Goal: Check status: Check status

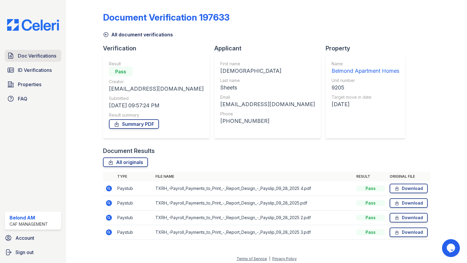
click at [29, 58] on span "Doc Verifications" at bounding box center [37, 55] width 38 height 7
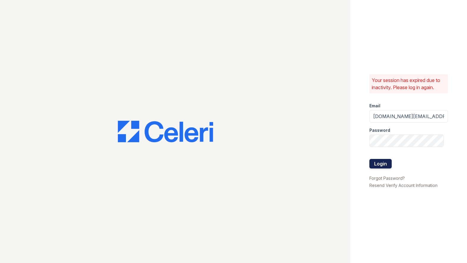
click at [386, 159] on button "Login" at bounding box center [381, 164] width 22 height 10
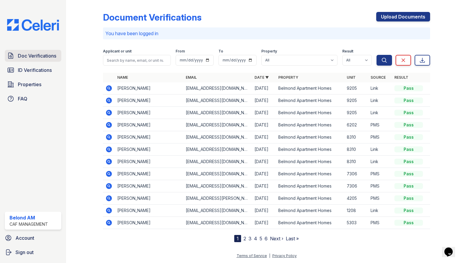
drag, startPoint x: 20, startPoint y: 54, endPoint x: 26, endPoint y: 54, distance: 6.3
click at [19, 54] on span "Doc Verifications" at bounding box center [37, 55] width 38 height 7
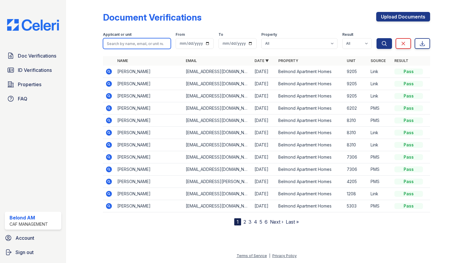
click at [134, 44] on input "search" at bounding box center [137, 43] width 68 height 11
type input "boyd"
click at [377, 38] on button "Search" at bounding box center [384, 43] width 15 height 11
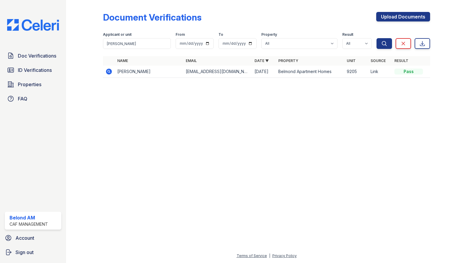
click at [108, 73] on icon at bounding box center [109, 71] width 6 height 6
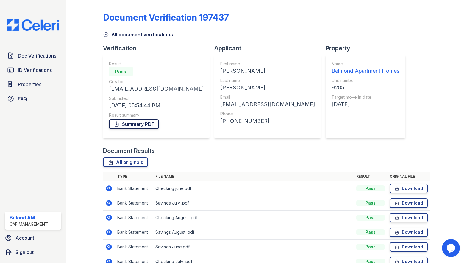
click at [154, 123] on link "Summary PDF" at bounding box center [134, 124] width 50 height 10
click at [28, 55] on span "Doc Verifications" at bounding box center [37, 55] width 38 height 7
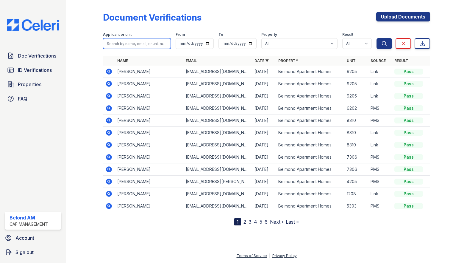
drag, startPoint x: 131, startPoint y: 38, endPoint x: 129, endPoint y: 43, distance: 4.7
click at [131, 39] on input "search" at bounding box center [137, 43] width 68 height 11
click at [129, 43] on input "search" at bounding box center [137, 43] width 68 height 11
type input "jaleah"
click at [377, 38] on button "Search" at bounding box center [384, 43] width 15 height 11
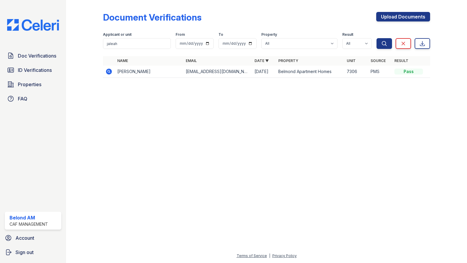
click at [108, 71] on icon at bounding box center [108, 70] width 1 height 1
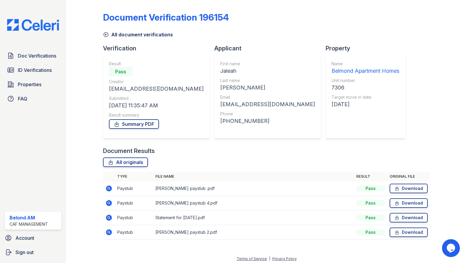
click at [110, 234] on icon at bounding box center [109, 232] width 6 height 6
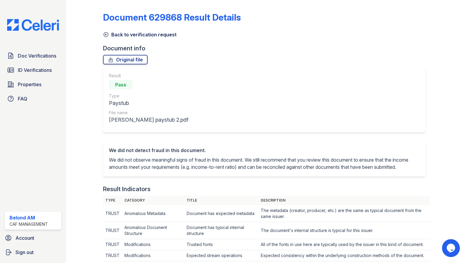
click at [105, 34] on icon at bounding box center [106, 34] width 4 height 4
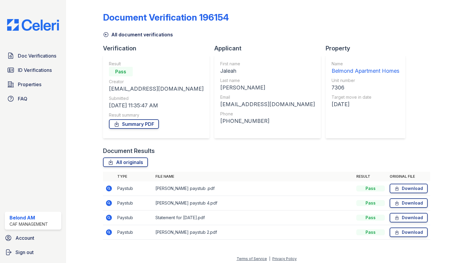
click at [107, 218] on icon at bounding box center [109, 217] width 6 height 6
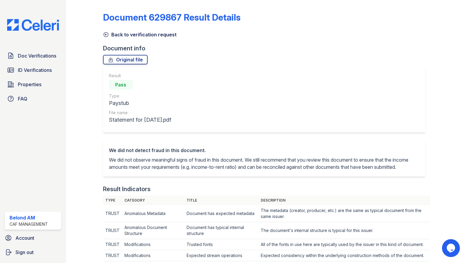
click at [108, 34] on icon at bounding box center [106, 35] width 6 height 6
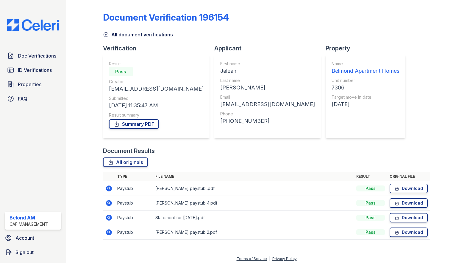
click at [108, 34] on icon at bounding box center [106, 35] width 6 height 6
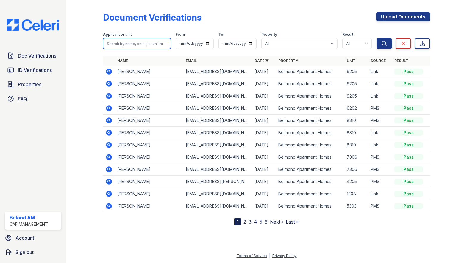
click at [152, 45] on input "search" at bounding box center [137, 43] width 68 height 11
type input "jaleah"
click at [377, 38] on button "Search" at bounding box center [384, 43] width 15 height 11
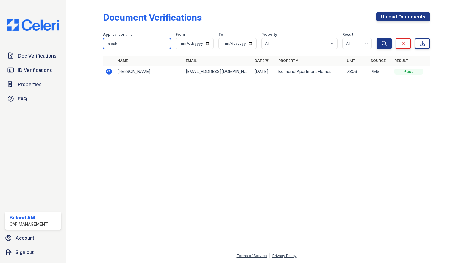
click at [126, 43] on input "jaleah" at bounding box center [137, 43] width 68 height 11
type input "[PERSON_NAME]"
click at [377, 38] on button "Search" at bounding box center [384, 43] width 15 height 11
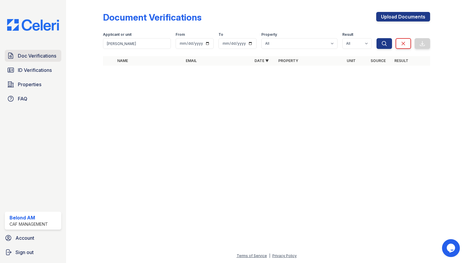
click at [26, 60] on link "Doc Verifications" at bounding box center [33, 56] width 57 height 12
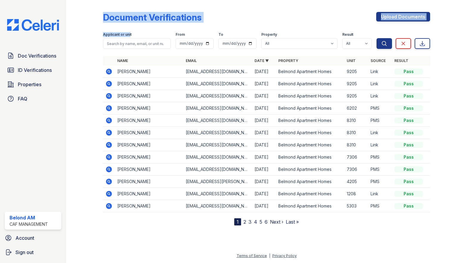
drag, startPoint x: 99, startPoint y: 32, endPoint x: 130, endPoint y: 32, distance: 31.6
click at [130, 32] on div "Document Verifications Upload Documents Filter Applicant or unit From To Proper…" at bounding box center [267, 117] width 382 height 235
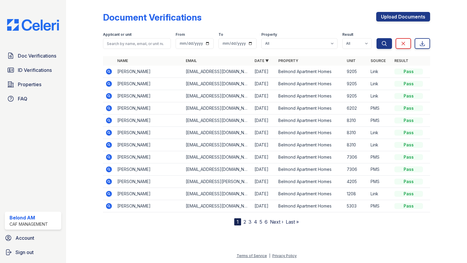
click at [135, 29] on form "Applicant or unit From To Property All [GEOGRAPHIC_DATA] Homes Result All Pass …" at bounding box center [267, 39] width 328 height 24
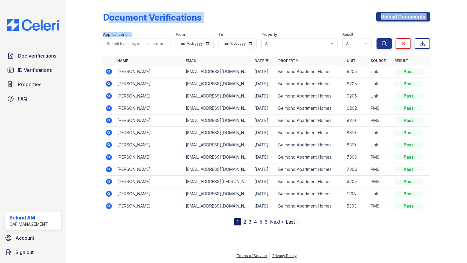
drag, startPoint x: 132, startPoint y: 34, endPoint x: 105, endPoint y: 21, distance: 30.4
click at [105, 21] on div "Document Verifications Upload Documents Filter Applicant or unit From To Proper…" at bounding box center [267, 113] width 328 height 223
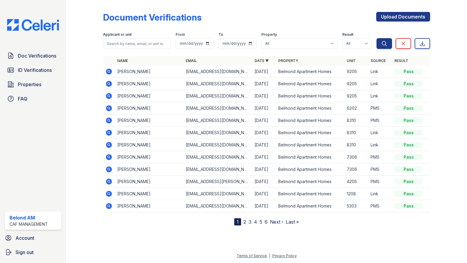
click at [97, 22] on div at bounding box center [89, 113] width 27 height 223
click at [19, 82] on span "Properties" at bounding box center [30, 84] width 24 height 7
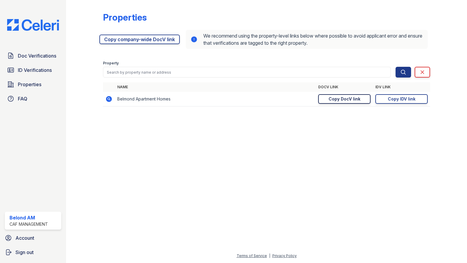
click at [337, 99] on div "Copy DocV link" at bounding box center [345, 99] width 32 height 6
click at [119, 162] on div at bounding box center [267, 187] width 382 height 130
click at [31, 57] on span "Doc Verifications" at bounding box center [37, 55] width 38 height 7
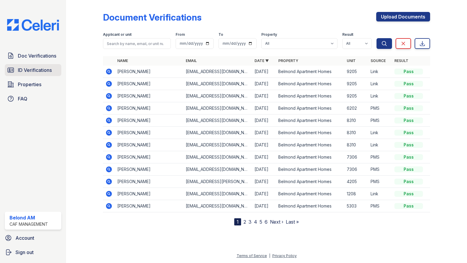
click at [33, 72] on span "ID Verifications" at bounding box center [35, 69] width 34 height 7
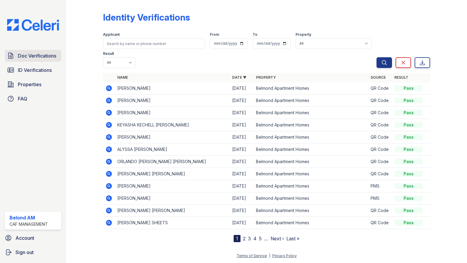
click at [36, 60] on link "Doc Verifications" at bounding box center [33, 56] width 57 height 12
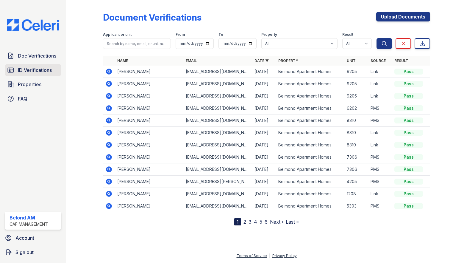
click at [38, 73] on span "ID Verifications" at bounding box center [35, 69] width 34 height 7
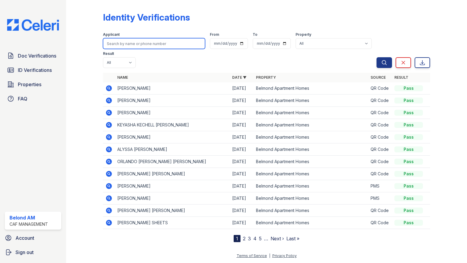
click at [119, 43] on input "search" at bounding box center [154, 43] width 102 height 11
type input "[PERSON_NAME]"
click at [377, 57] on button "Search" at bounding box center [384, 62] width 15 height 11
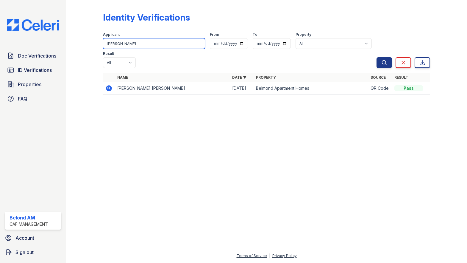
click at [144, 41] on input "lambert" at bounding box center [154, 43] width 102 height 11
type input "odom"
click at [377, 57] on button "Search" at bounding box center [384, 62] width 15 height 11
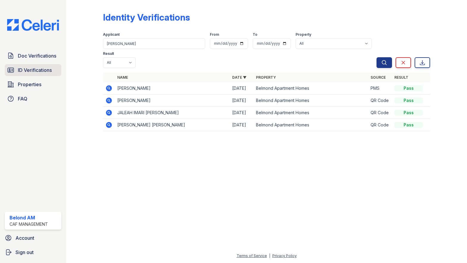
click at [30, 71] on span "ID Verifications" at bounding box center [35, 69] width 34 height 7
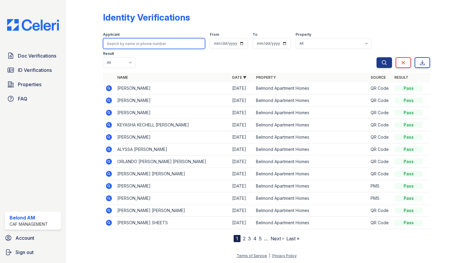
click at [137, 46] on input "search" at bounding box center [154, 43] width 102 height 11
type input "odom"
click at [377, 57] on button "Search" at bounding box center [384, 62] width 15 height 11
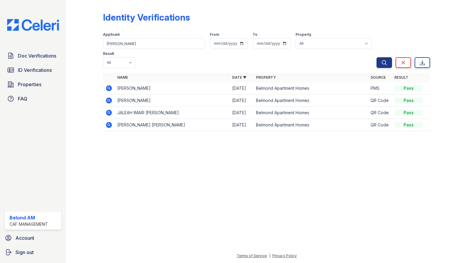
click at [106, 110] on icon at bounding box center [109, 113] width 6 height 6
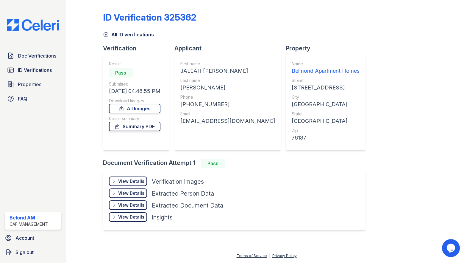
click at [136, 128] on link "Summary PDF" at bounding box center [135, 126] width 52 height 10
